Goal: Information Seeking & Learning: Compare options

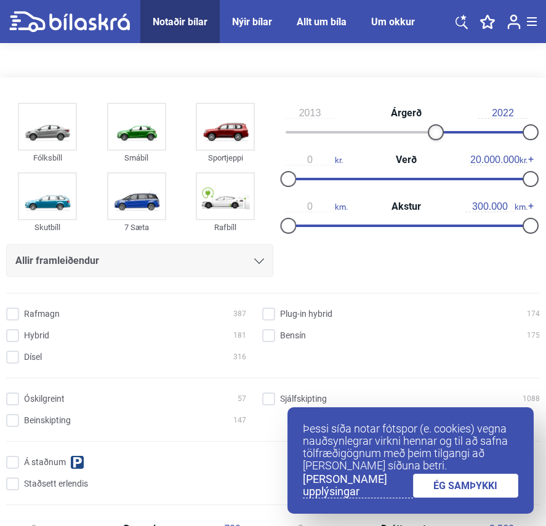
type input "2014"
drag, startPoint x: 287, startPoint y: 134, endPoint x: 444, endPoint y: 141, distance: 157.1
click at [444, 141] on div "2014 Árgerð 2022" at bounding box center [406, 122] width 267 height 47
type input "1.100.000"
drag, startPoint x: 537, startPoint y: 180, endPoint x: 308, endPoint y: 172, distance: 229.1
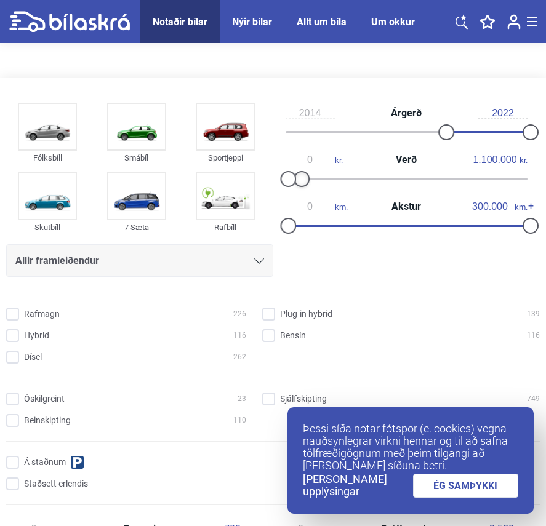
click at [308, 172] on div "0 kr. Verð 1.100.000 kr." at bounding box center [406, 169] width 267 height 47
type input "150.000"
drag, startPoint x: 533, startPoint y: 229, endPoint x: 409, endPoint y: 230, distance: 123.7
click at [409, 230] on div at bounding box center [409, 226] width 16 height 16
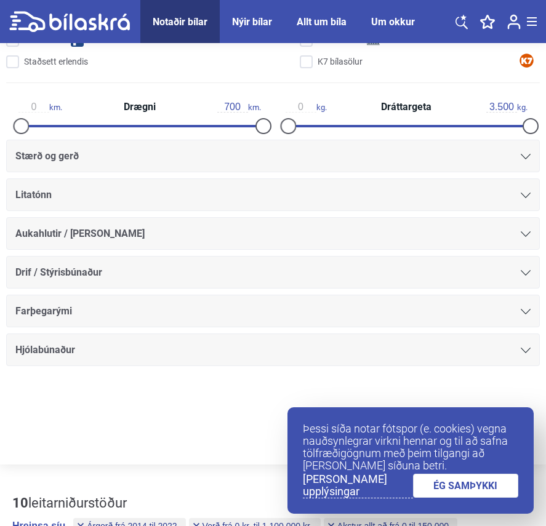
scroll to position [616, 0]
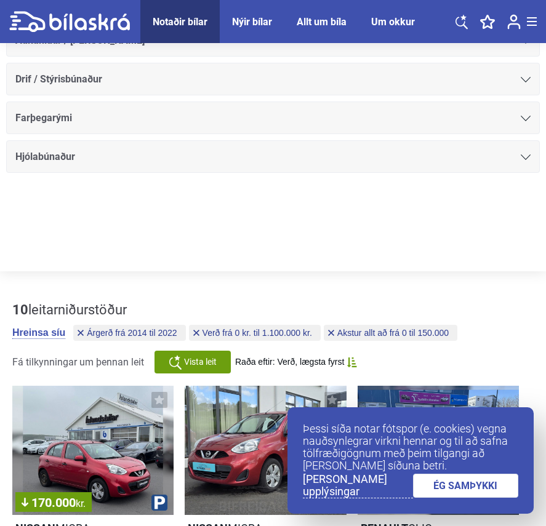
click at [452, 486] on link "ÉG SAMÞYKKI" at bounding box center [466, 486] width 106 height 24
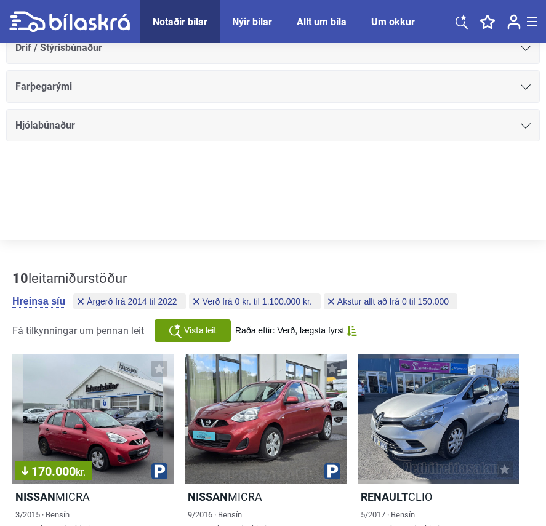
scroll to position [677, 0]
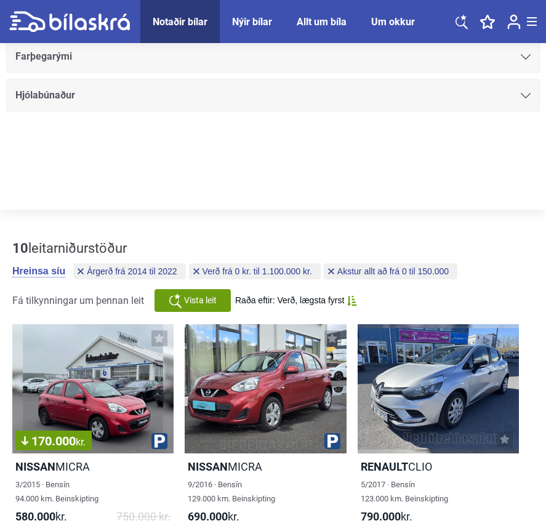
click at [215, 306] on span "Vista leit" at bounding box center [200, 300] width 33 height 13
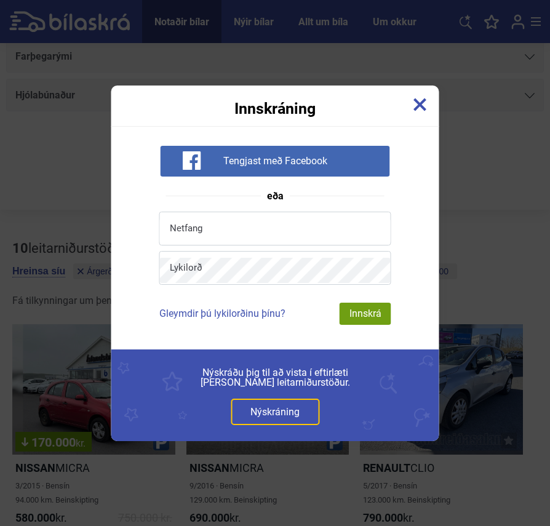
drag, startPoint x: 422, startPoint y: 103, endPoint x: 419, endPoint y: 111, distance: 8.4
click at [422, 103] on img at bounding box center [421, 105] width 14 height 14
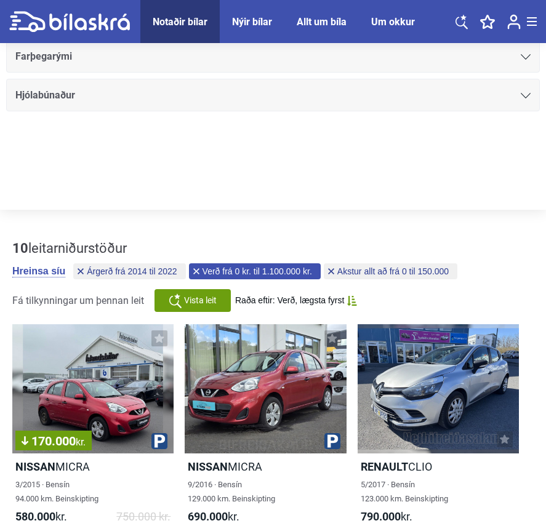
click at [275, 278] on button "Verð frá 0 kr. til 1.100.000 kr." at bounding box center [255, 271] width 132 height 16
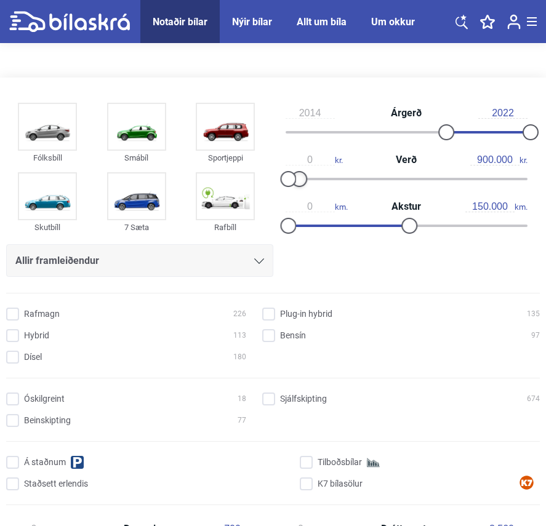
type input "1.000.000"
drag, startPoint x: 532, startPoint y: 179, endPoint x: 302, endPoint y: 191, distance: 230.5
click at [302, 191] on div "0 kr. Verð 1.000.000 kr." at bounding box center [406, 169] width 267 height 47
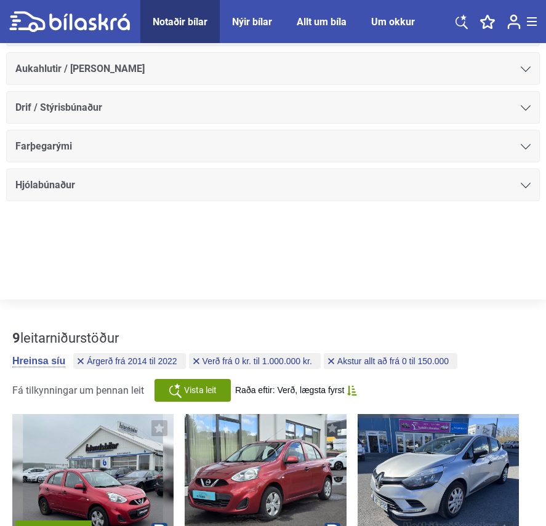
scroll to position [677, 0]
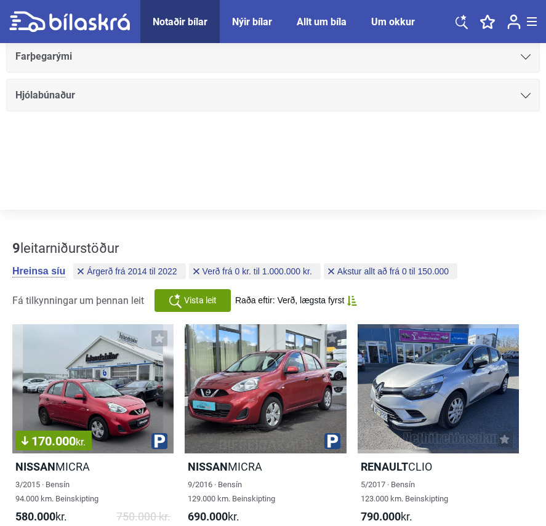
click at [213, 295] on span "Vista leit" at bounding box center [200, 300] width 33 height 13
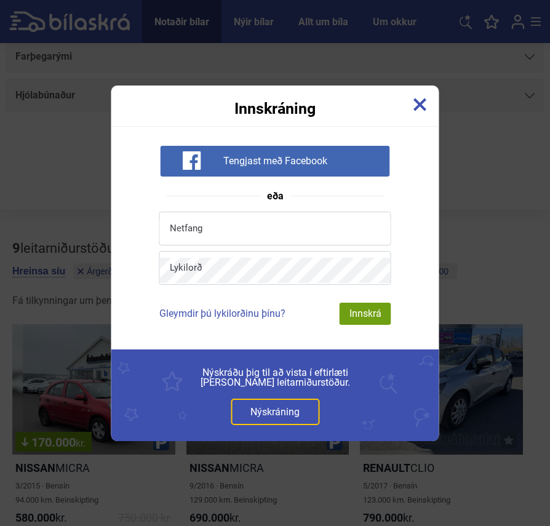
click at [415, 103] on img at bounding box center [421, 105] width 14 height 14
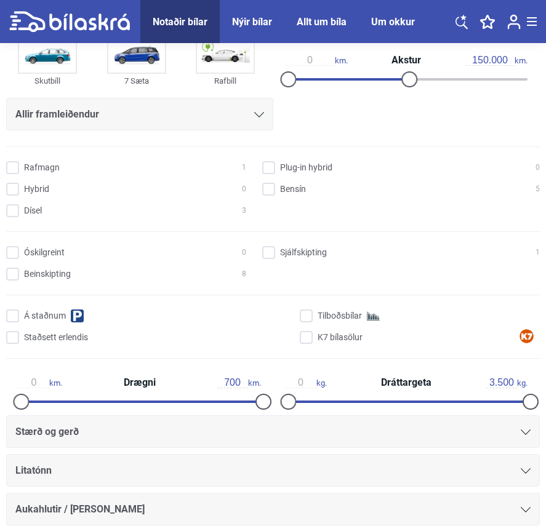
scroll to position [123, 0]
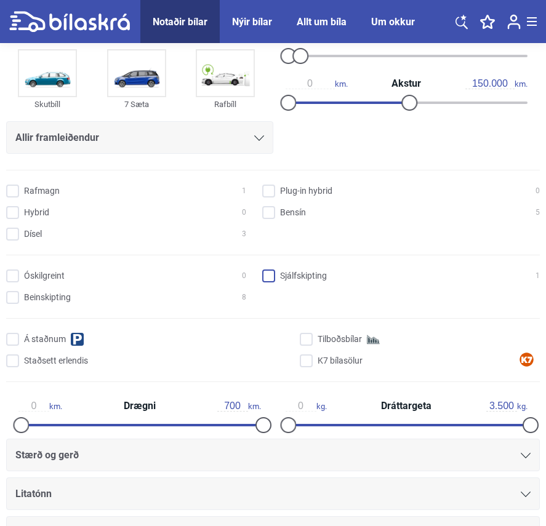
click at [279, 275] on input "Sjálfskipting 1" at bounding box center [403, 276] width 278 height 13
checkbox input "true"
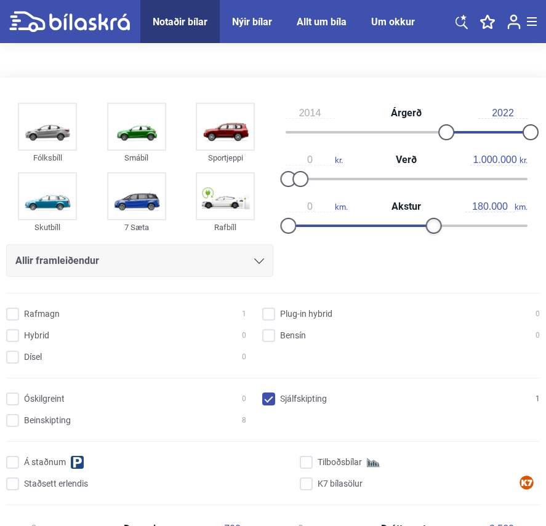
drag, startPoint x: 411, startPoint y: 226, endPoint x: 435, endPoint y: 232, distance: 24.2
click at [435, 232] on div at bounding box center [433, 226] width 16 height 16
type input "150.000"
checkbox input "false"
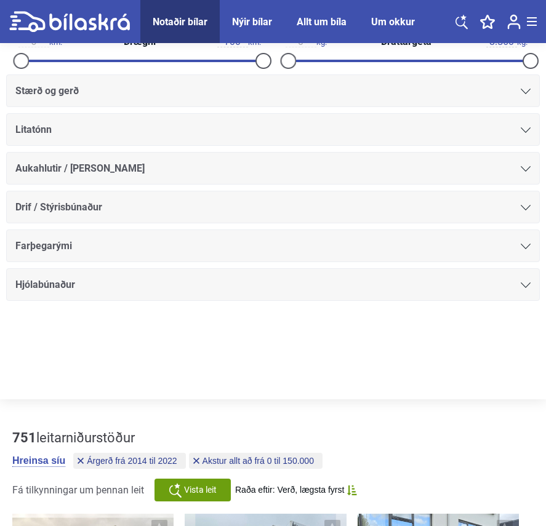
type input "1.100.000"
type input "300.000"
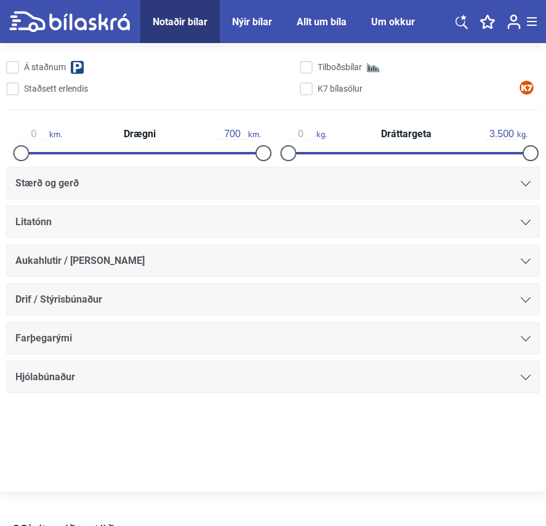
scroll to position [50, 0]
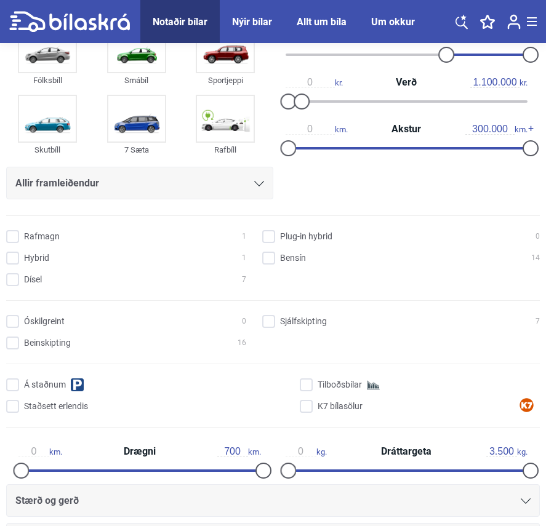
type input "20.000.000"
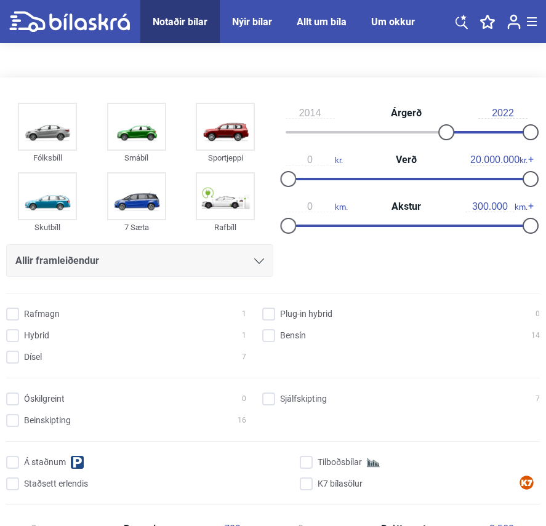
type input "1999"
